Goal: Transaction & Acquisition: Purchase product/service

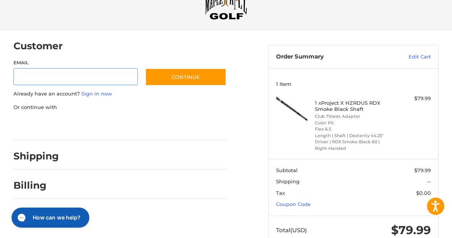
scroll to position [54, 0]
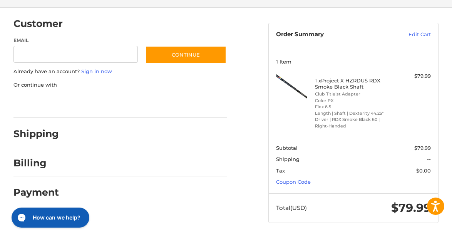
click at [41, 135] on h2 "Shipping" at bounding box center [35, 134] width 45 height 12
click at [122, 57] on input "Email" at bounding box center [75, 54] width 124 height 17
type input "**********"
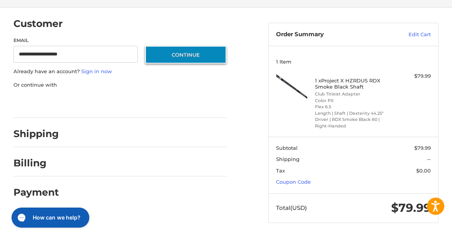
click at [170, 54] on button "Continue" at bounding box center [185, 55] width 81 height 18
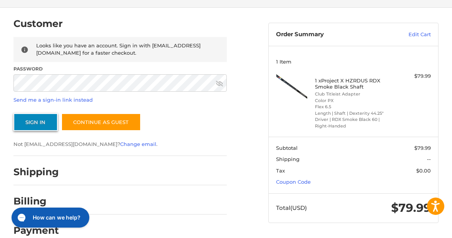
click at [43, 124] on button "Sign In" at bounding box center [35, 122] width 44 height 18
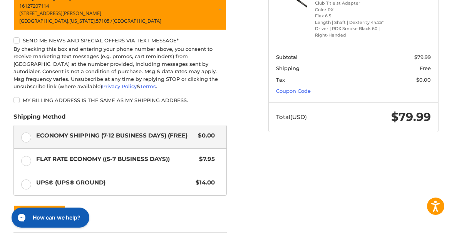
scroll to position [154, 0]
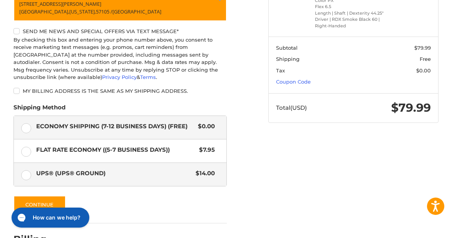
click at [59, 177] on span "UPS® (UPS® Ground)" at bounding box center [114, 173] width 156 height 9
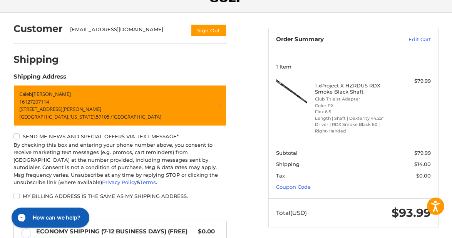
scroll to position [38, 0]
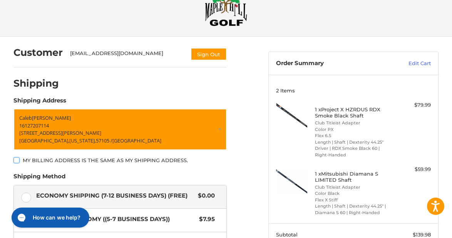
scroll to position [38, 0]
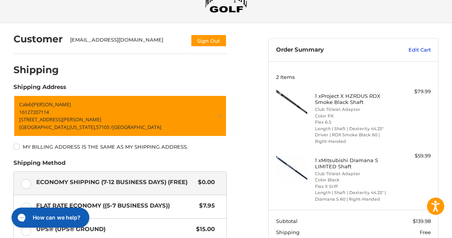
click at [425, 51] on link "Edit Cart" at bounding box center [405, 50] width 49 height 8
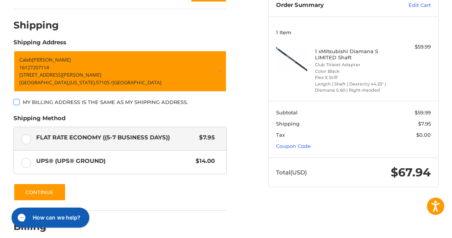
scroll to position [122, 0]
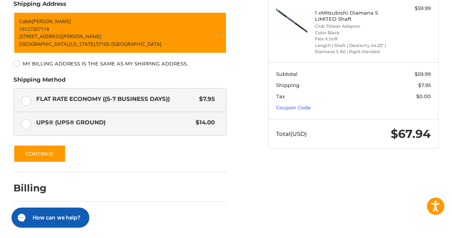
click at [93, 119] on span "UPS® (UPS® Ground)" at bounding box center [114, 122] width 156 height 9
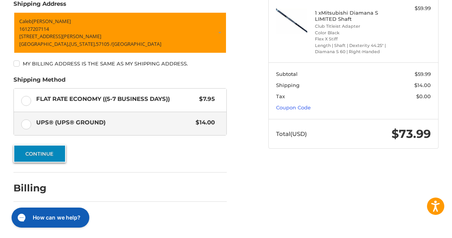
click at [60, 154] on button "Continue" at bounding box center [39, 154] width 52 height 18
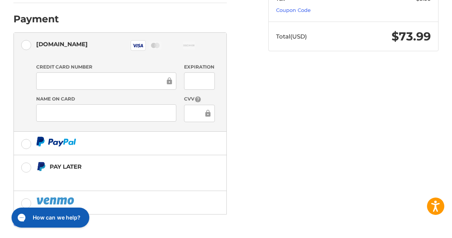
scroll to position [242, 0]
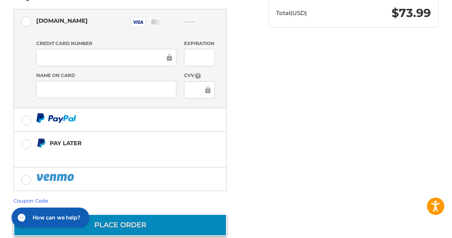
click at [180, 214] on button "Place Order" at bounding box center [119, 225] width 213 height 22
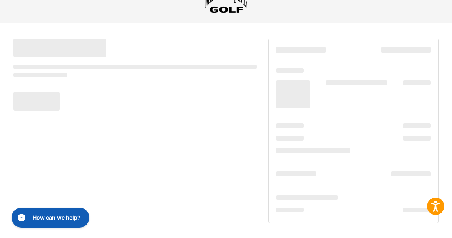
scroll to position [38, 0]
